Goal: Check status: Check status

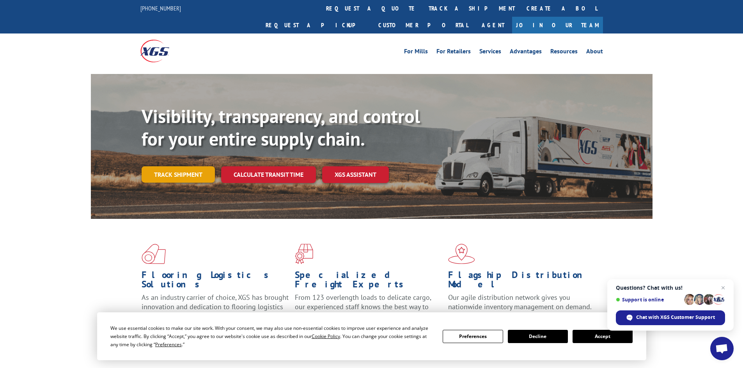
click at [170, 166] on link "Track shipment" at bounding box center [178, 174] width 73 height 16
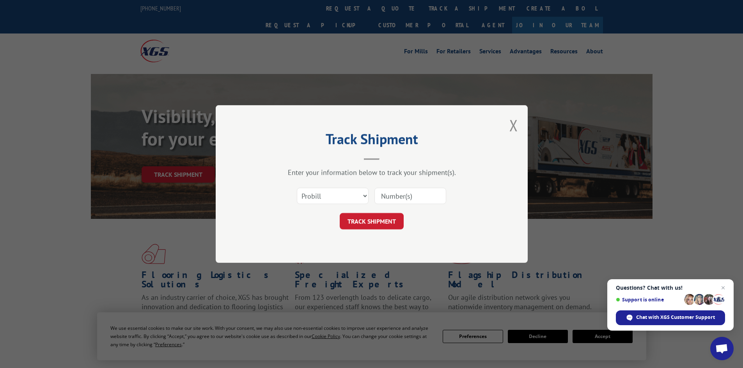
click at [400, 195] on input at bounding box center [410, 196] width 72 height 16
type input "17259512"
click at [340, 213] on button "TRACK SHIPMENT" at bounding box center [372, 221] width 64 height 16
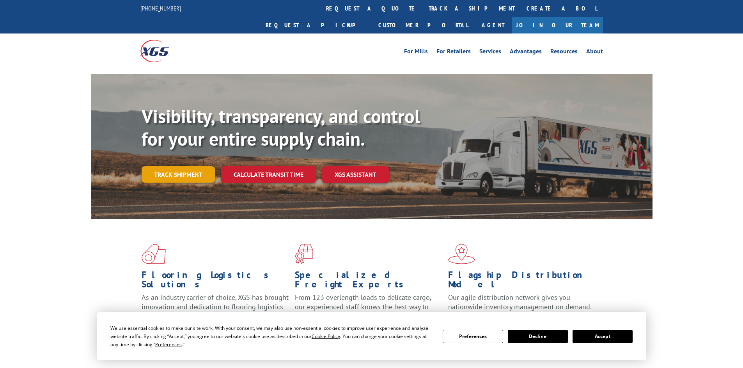
click at [189, 166] on link "Track shipment" at bounding box center [178, 174] width 73 height 16
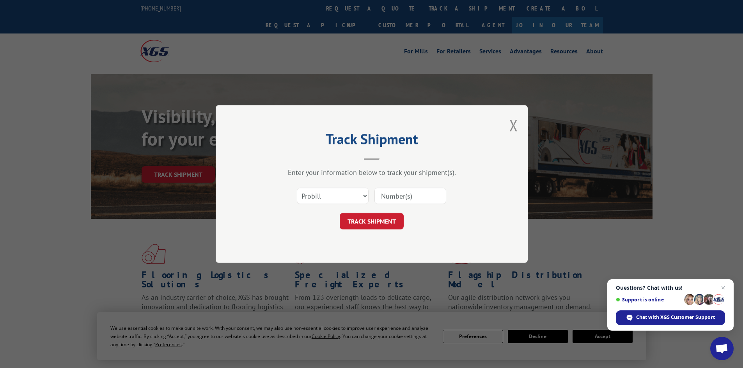
paste input "LTL1010628"
type input "LTL1010628"
click at [367, 216] on button "TRACK SHIPMENT" at bounding box center [372, 221] width 64 height 16
